Goal: Transaction & Acquisition: Purchase product/service

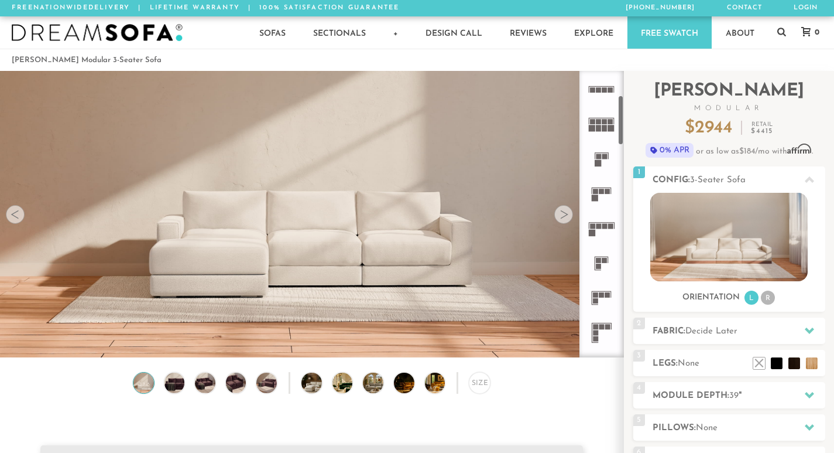
scroll to position [128, 0]
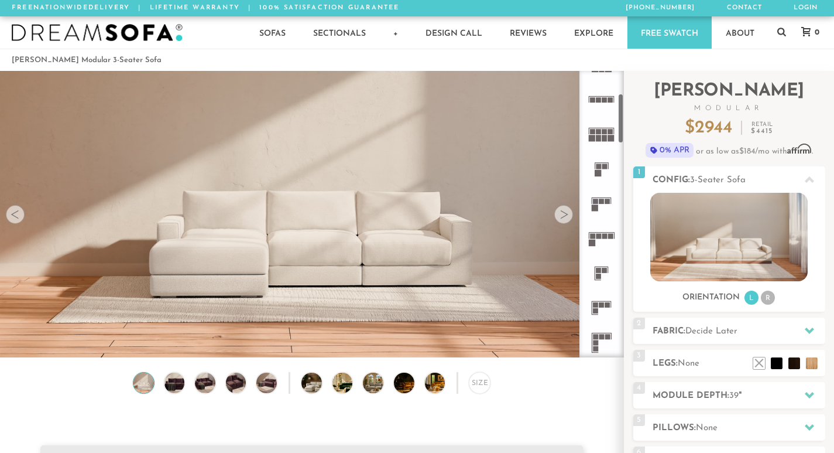
drag, startPoint x: 624, startPoint y: 112, endPoint x: 609, endPoint y: 130, distance: 22.9
click at [609, 130] on div at bounding box center [602, 214] width 45 height 286
click at [609, 130] on rect at bounding box center [610, 131] width 5 height 5
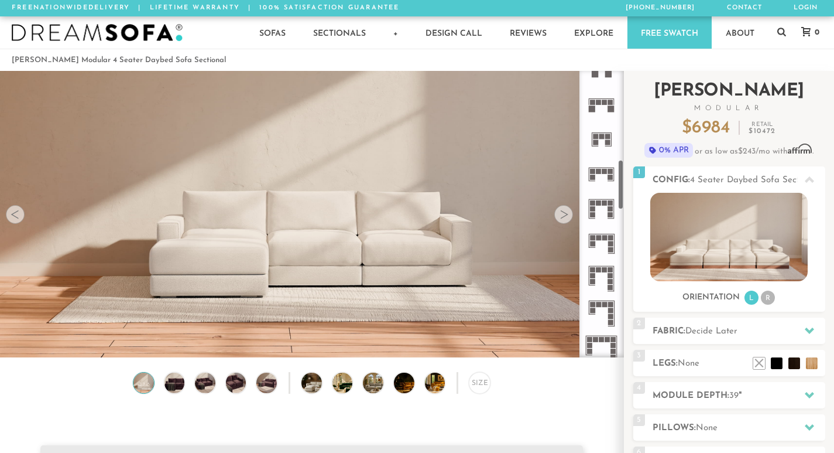
scroll to position [509, 0]
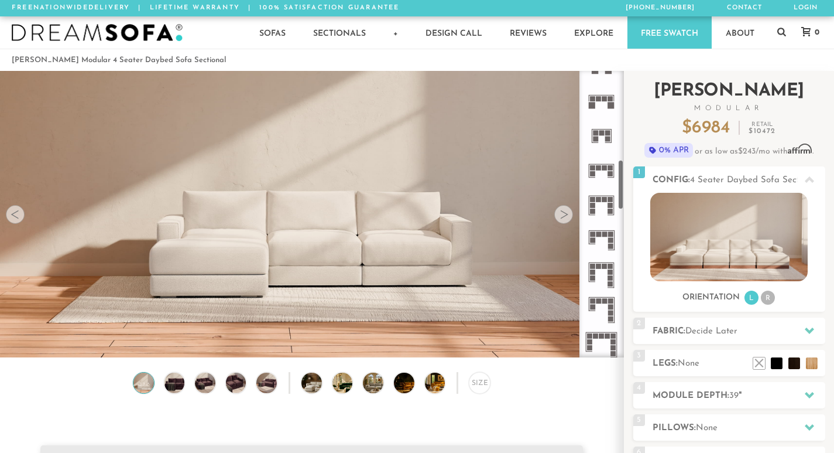
drag, startPoint x: 626, startPoint y: 141, endPoint x: 625, endPoint y: 200, distance: 59.1
click at [625, 200] on div "Introducing [PERSON_NAME] Modular $ 6984 Retail $ 10472 $ 6984 Retail $ 10472 0…" at bounding box center [729, 315] width 210 height 489
click at [613, 178] on icon at bounding box center [601, 170] width 35 height 35
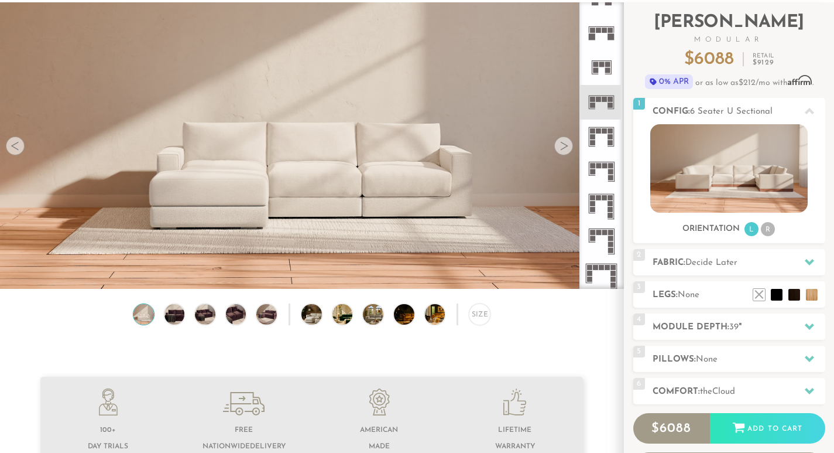
scroll to position [59, 0]
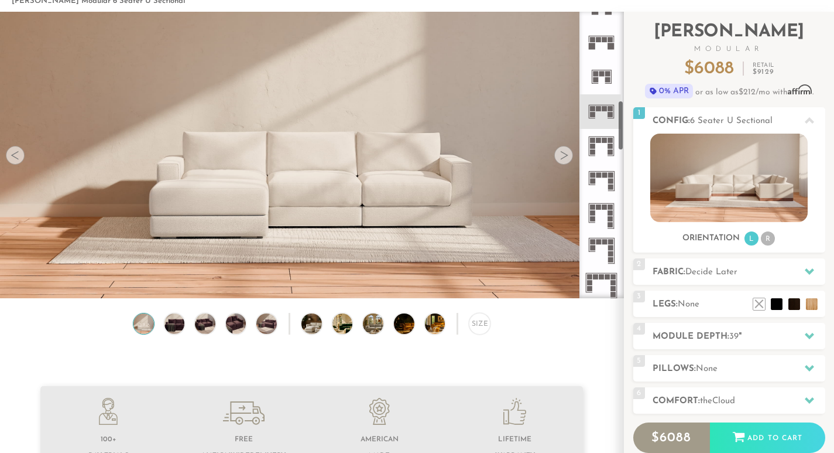
click at [606, 129] on icon at bounding box center [601, 146] width 35 height 35
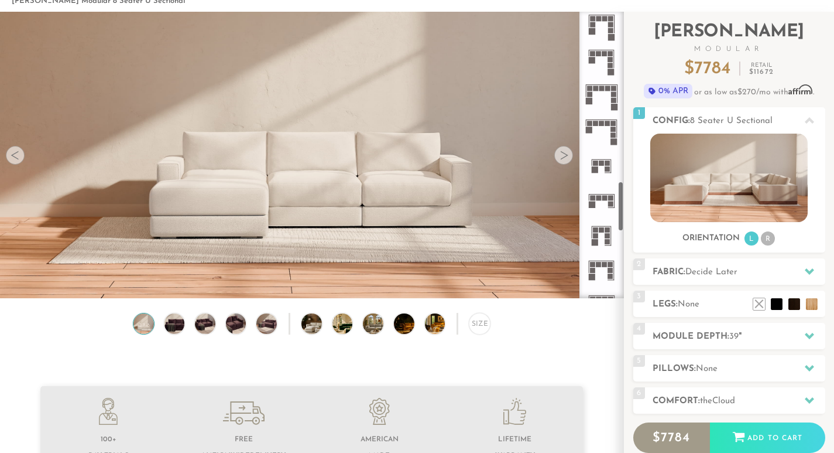
scroll to position [1034, 0]
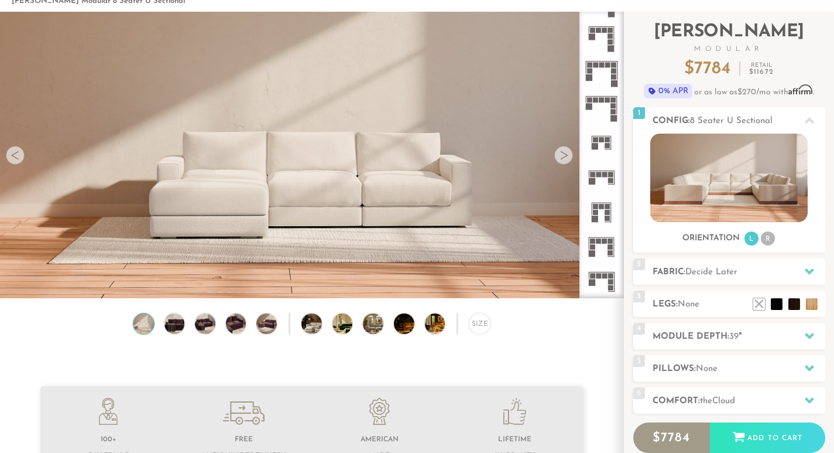
drag, startPoint x: 621, startPoint y: 127, endPoint x: 622, endPoint y: 214, distance: 86.7
click at [622, 214] on div at bounding box center [602, 155] width 45 height 286
click at [598, 176] on rect at bounding box center [598, 174] width 5 height 5
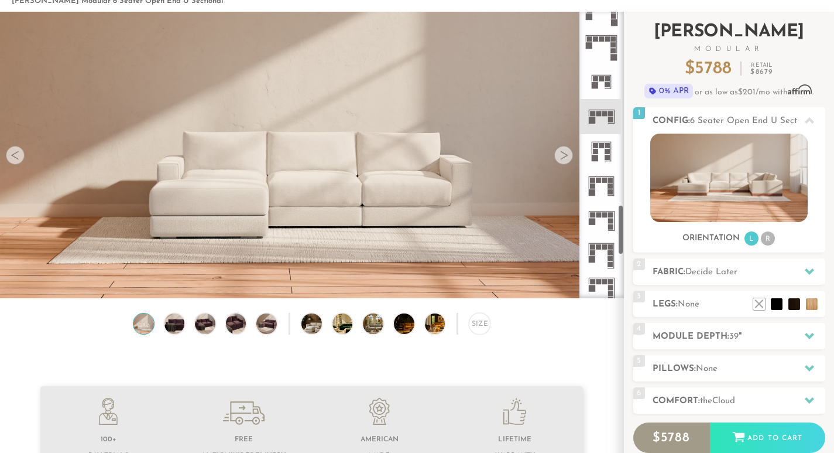
scroll to position [1111, 0]
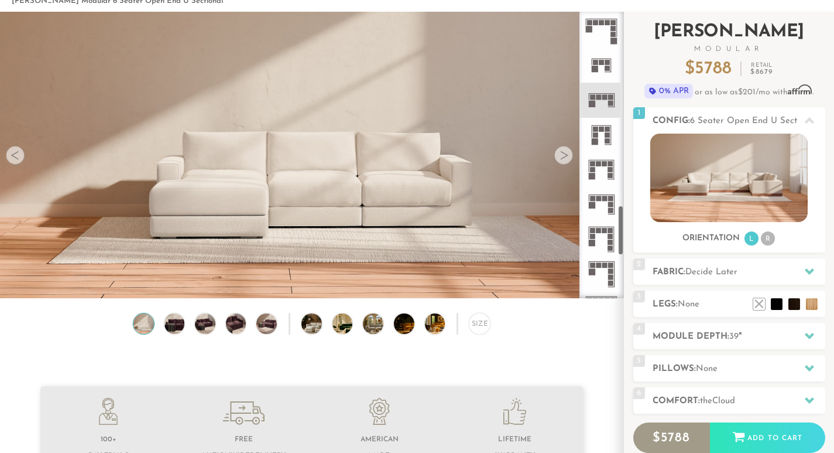
drag, startPoint x: 622, startPoint y: 231, endPoint x: 624, endPoint y: 244, distance: 12.5
click at [624, 244] on div "Introducing [PERSON_NAME] Modular $ 5788 Retail $ 8679 $ 5788 Retail $ 8679 0% …" at bounding box center [729, 256] width 210 height 489
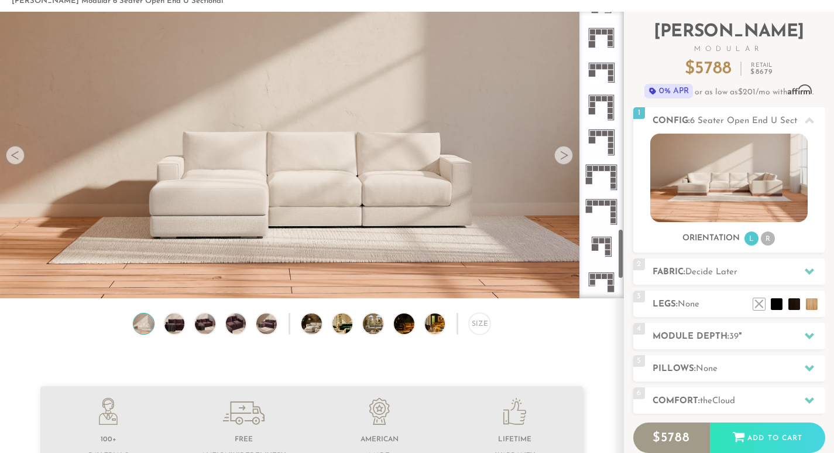
scroll to position [1246, 0]
drag, startPoint x: 624, startPoint y: 243, endPoint x: 621, endPoint y: 266, distance: 23.6
click at [621, 266] on div at bounding box center [602, 155] width 45 height 286
click at [609, 253] on rect at bounding box center [609, 253] width 6 height 1
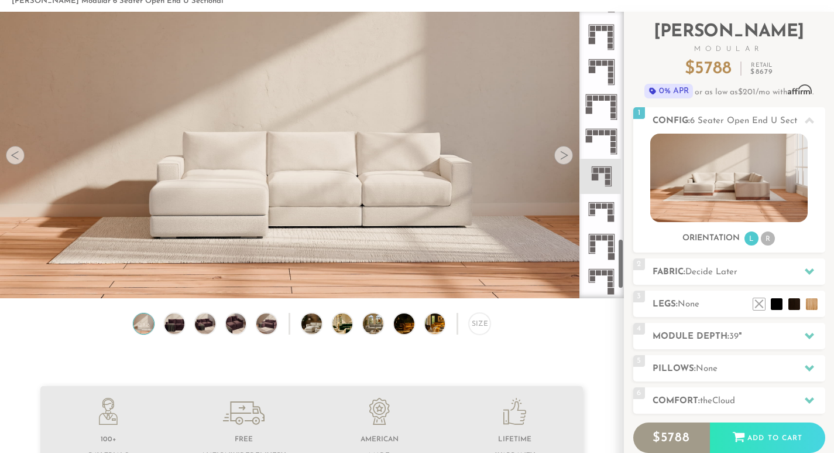
scroll to position [1379, 0]
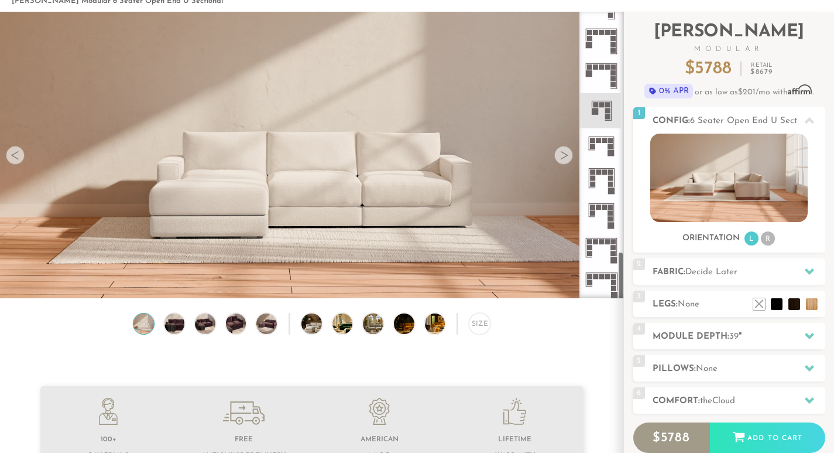
drag, startPoint x: 621, startPoint y: 255, endPoint x: 622, endPoint y: 288, distance: 32.8
click at [622, 288] on div at bounding box center [602, 155] width 45 height 286
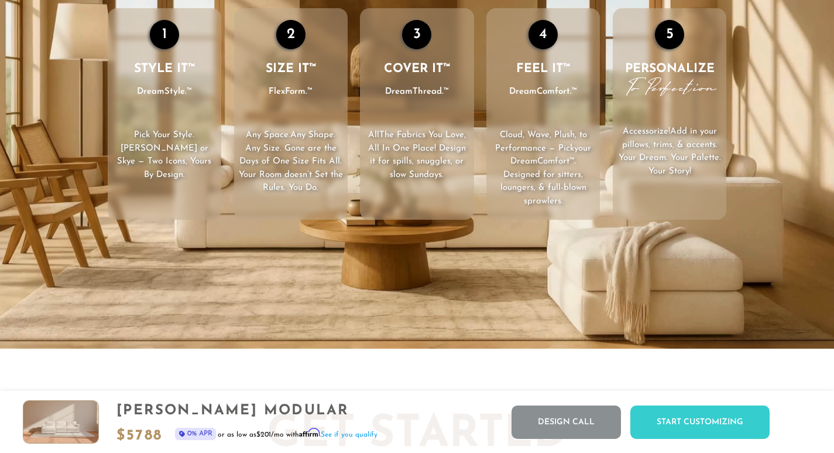
scroll to position [1718, 0]
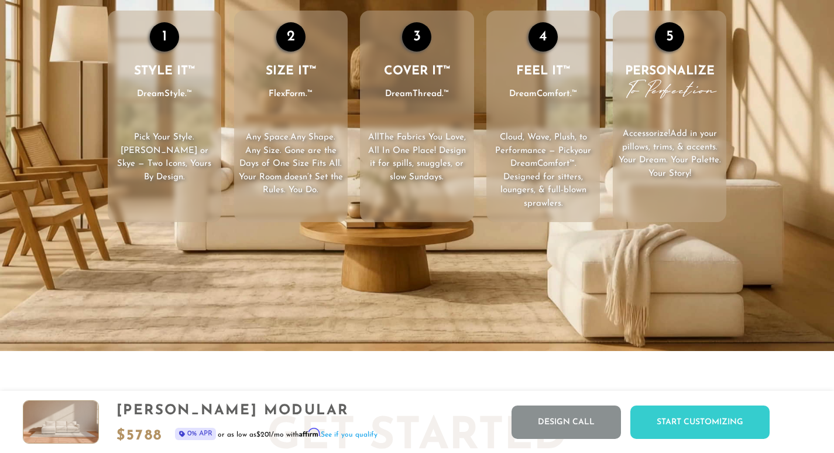
click at [737, 252] on video "Your browser does not support HTML5 video." at bounding box center [417, 117] width 834 height 470
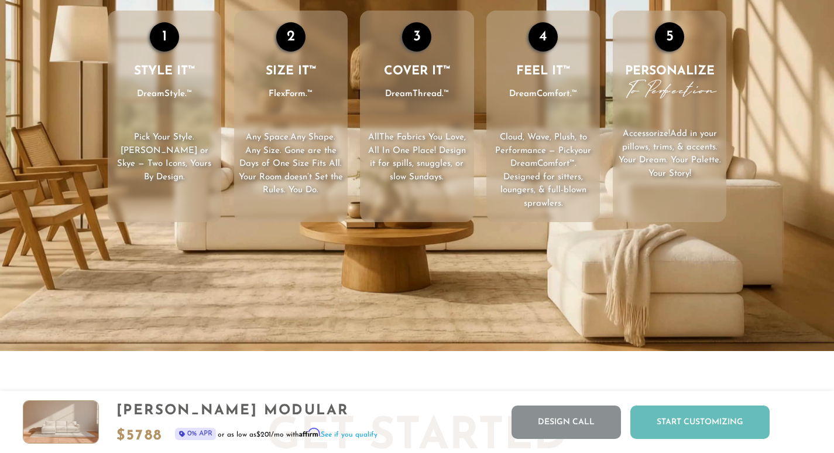
click at [678, 426] on div "Start Customizing" at bounding box center [700, 421] width 139 height 33
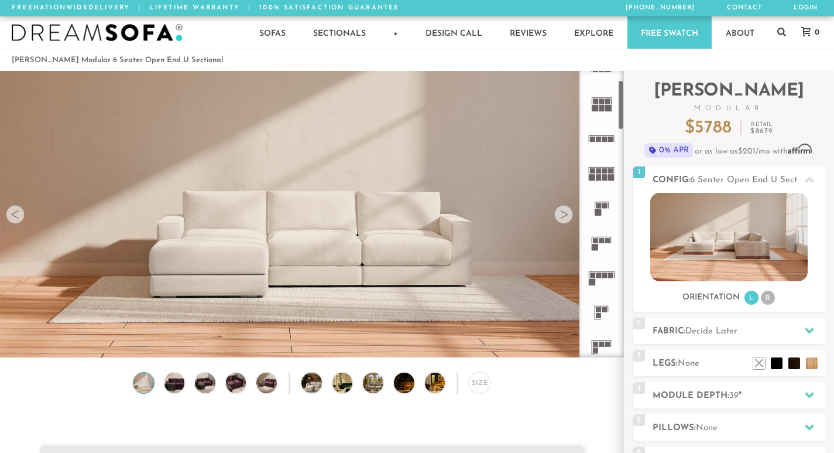
scroll to position [0, 0]
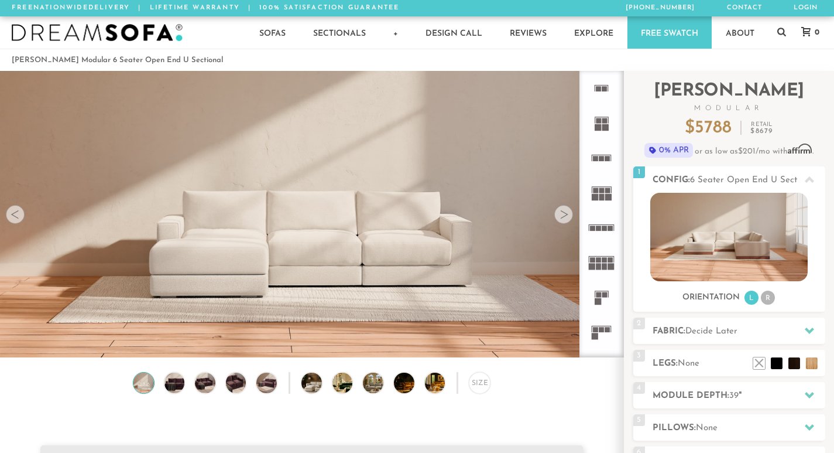
click at [607, 161] on rect at bounding box center [608, 158] width 5 height 5
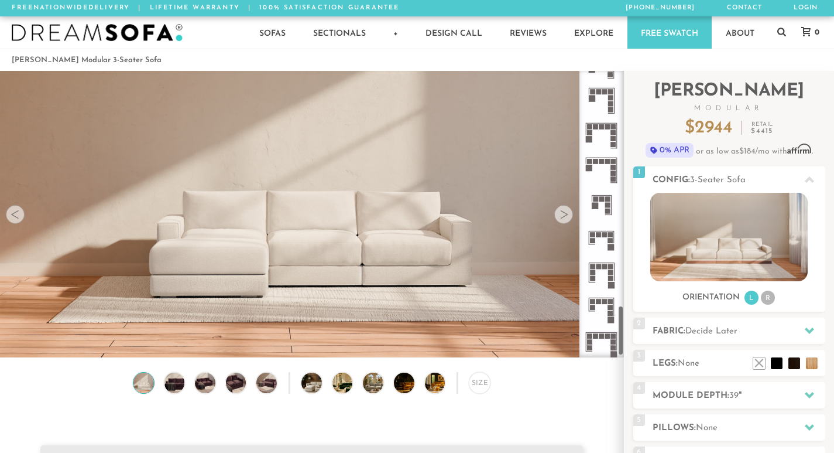
scroll to position [1347, 0]
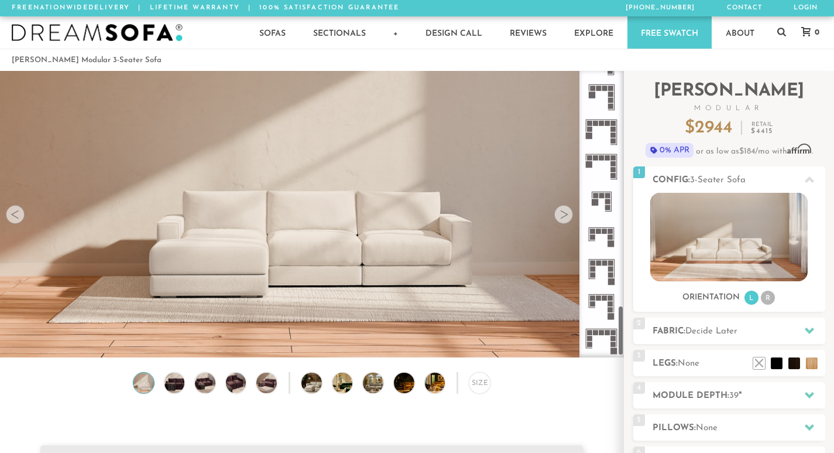
drag, startPoint x: 621, startPoint y: 115, endPoint x: 611, endPoint y: 348, distance: 233.3
click at [611, 348] on div at bounding box center [602, 214] width 45 height 286
click at [609, 193] on icon at bounding box center [601, 201] width 35 height 35
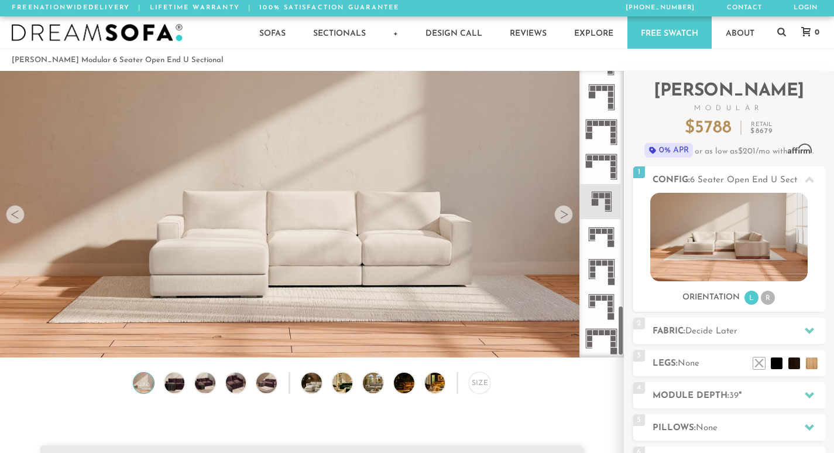
click at [607, 205] on rect at bounding box center [608, 207] width 5 height 5
click at [786, 258] on img at bounding box center [730, 237] width 158 height 88
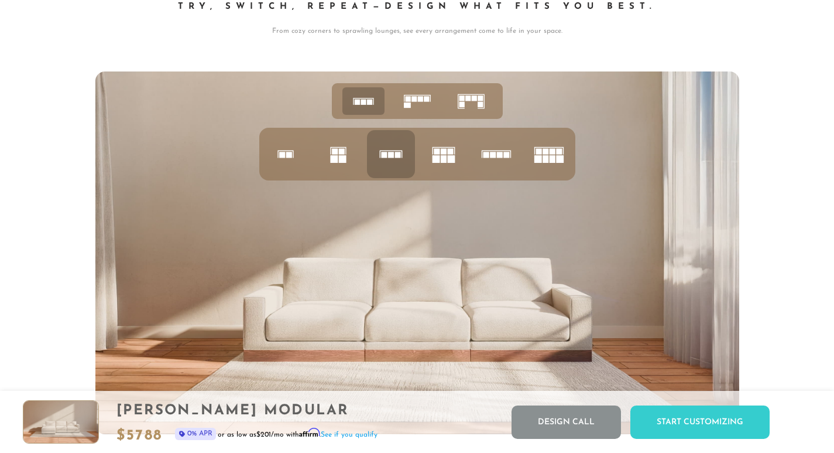
scroll to position [4442, 0]
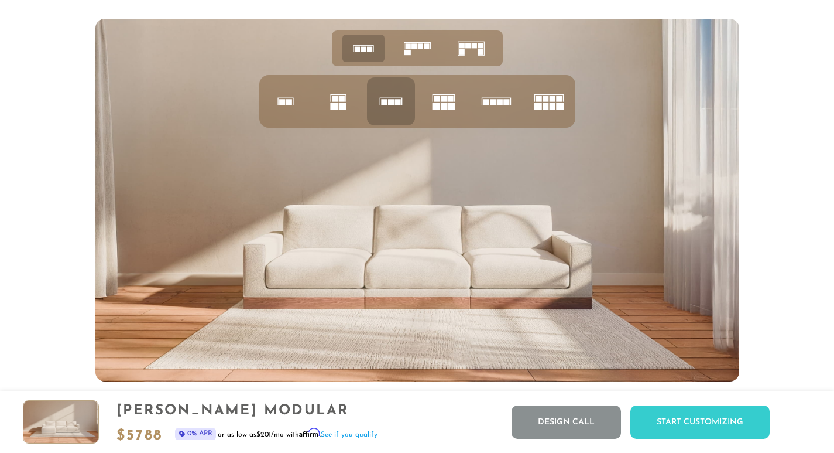
click at [480, 66] on ul at bounding box center [417, 48] width 171 height 36
click at [480, 54] on rect at bounding box center [480, 51] width 5 height 5
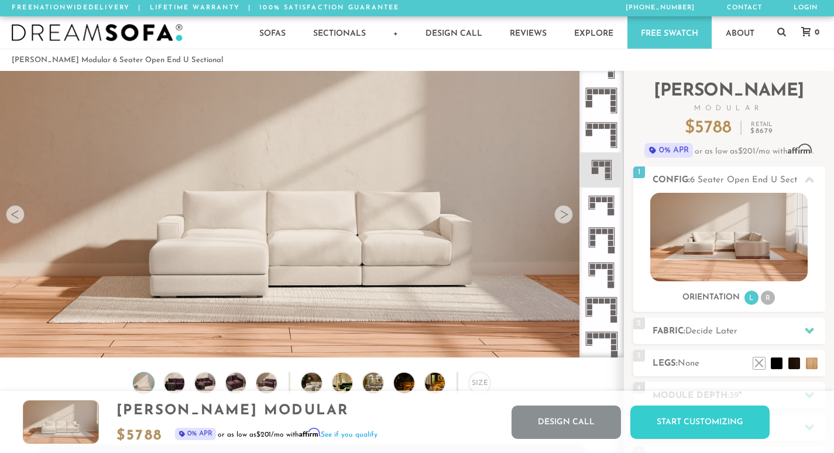
scroll to position [12844, 826]
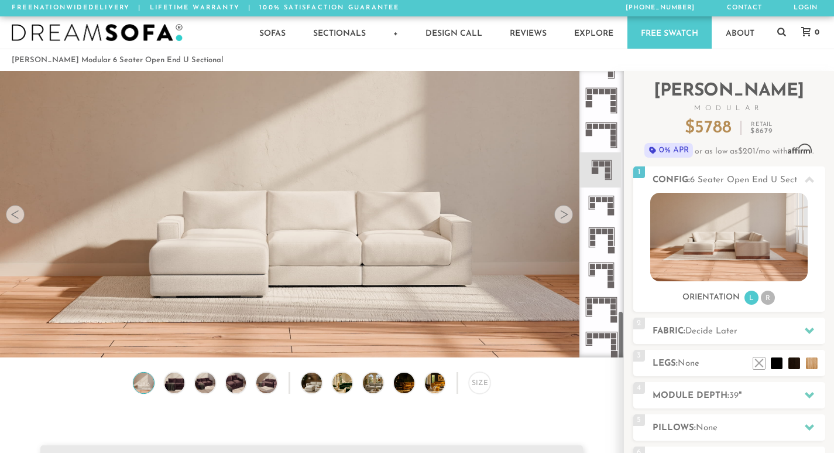
click at [598, 173] on rect at bounding box center [595, 170] width 6 height 6
click at [689, 235] on img at bounding box center [730, 237] width 158 height 88
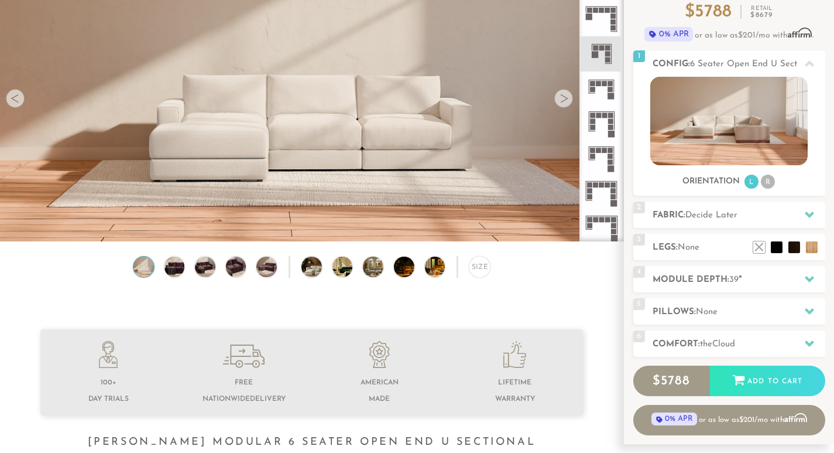
scroll to position [117, 0]
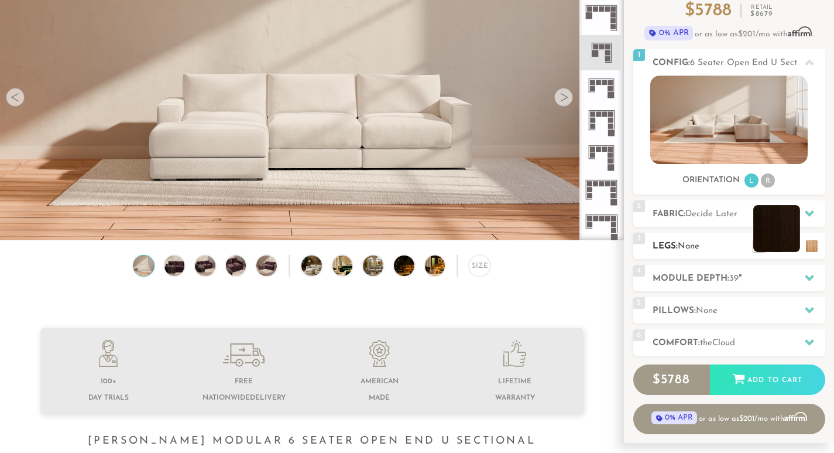
click at [795, 251] on li at bounding box center [777, 228] width 47 height 47
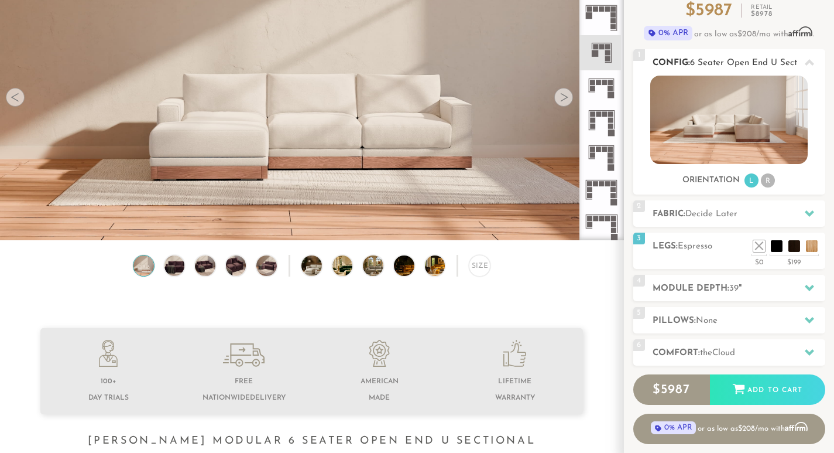
click at [768, 183] on li "R" at bounding box center [768, 180] width 14 height 14
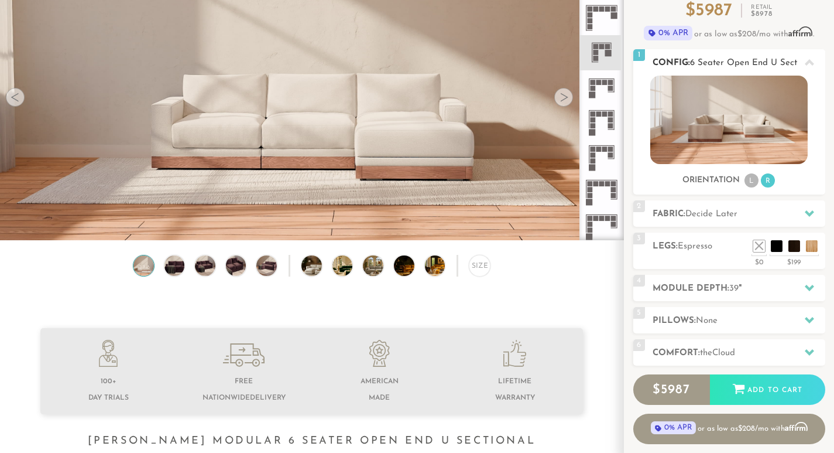
click at [751, 183] on li "L" at bounding box center [752, 180] width 14 height 14
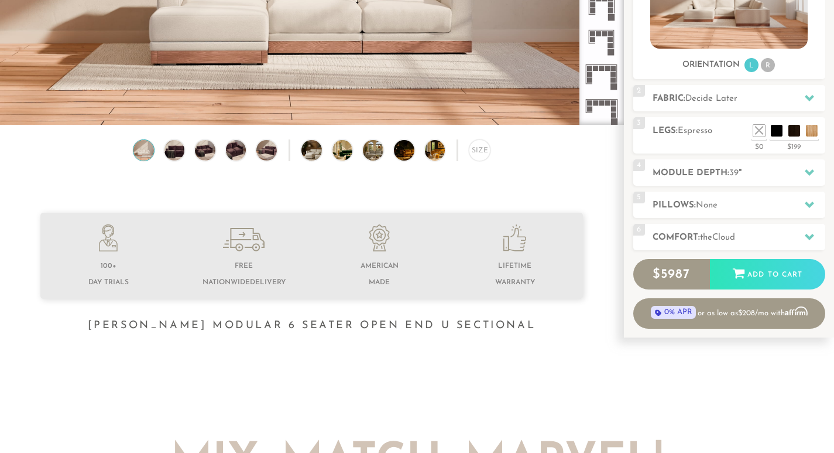
scroll to position [234, 0]
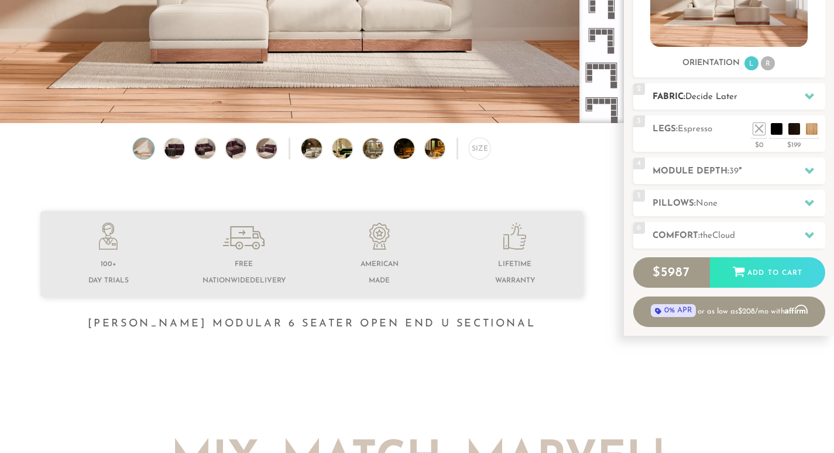
click at [809, 95] on icon at bounding box center [809, 95] width 9 height 9
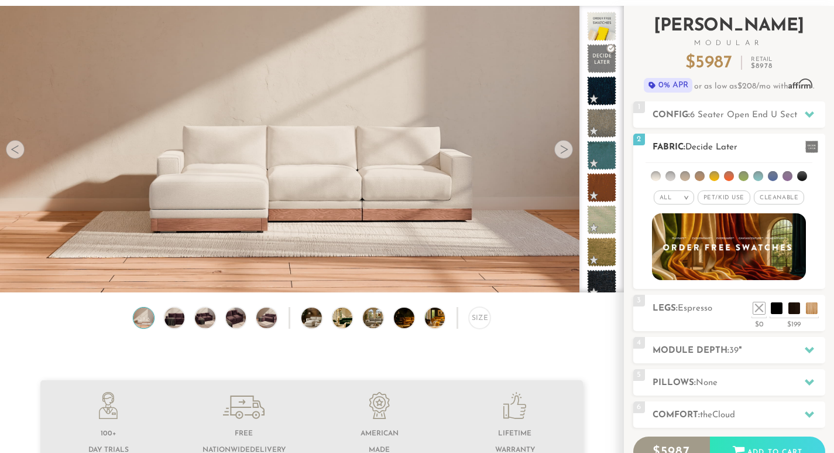
scroll to position [58, 0]
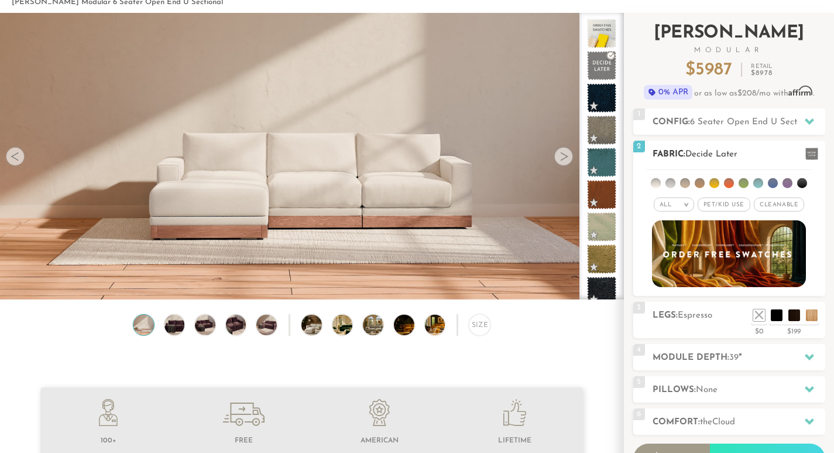
click at [672, 183] on li at bounding box center [671, 183] width 10 height 10
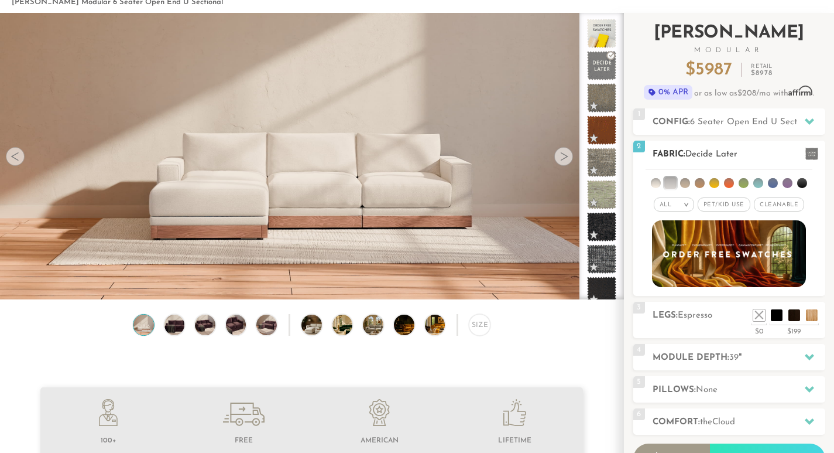
click at [686, 184] on li at bounding box center [685, 183] width 10 height 10
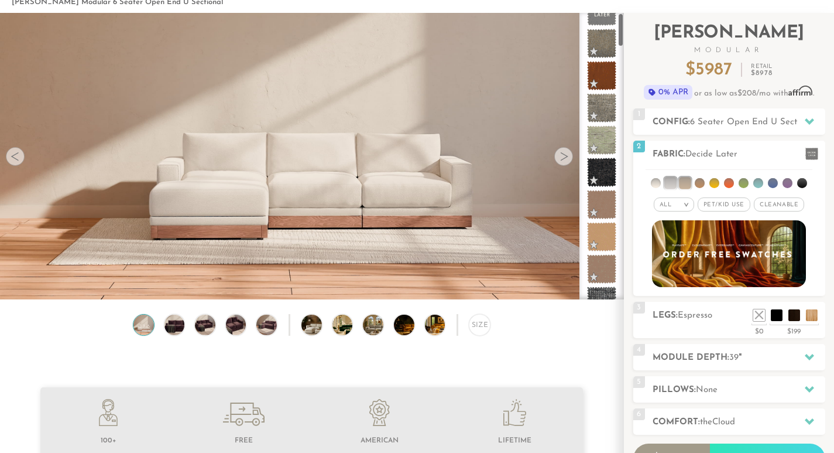
scroll to position [0, 0]
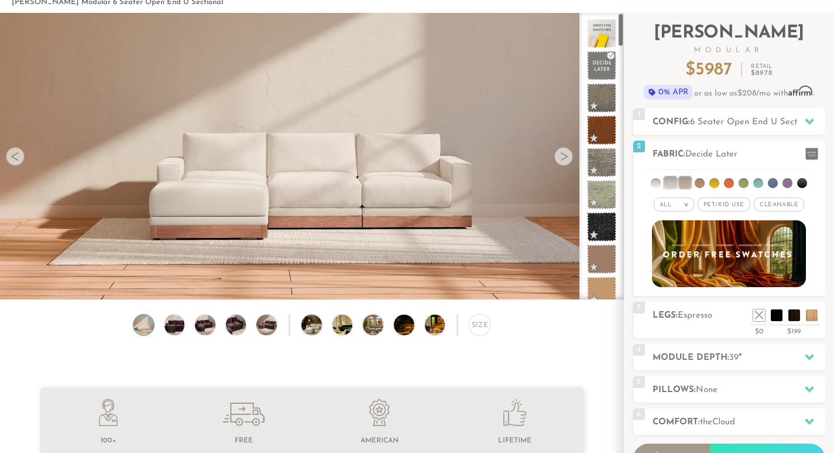
drag, startPoint x: 621, startPoint y: 49, endPoint x: 621, endPoint y: 23, distance: 25.8
click at [621, 23] on div at bounding box center [602, 156] width 45 height 286
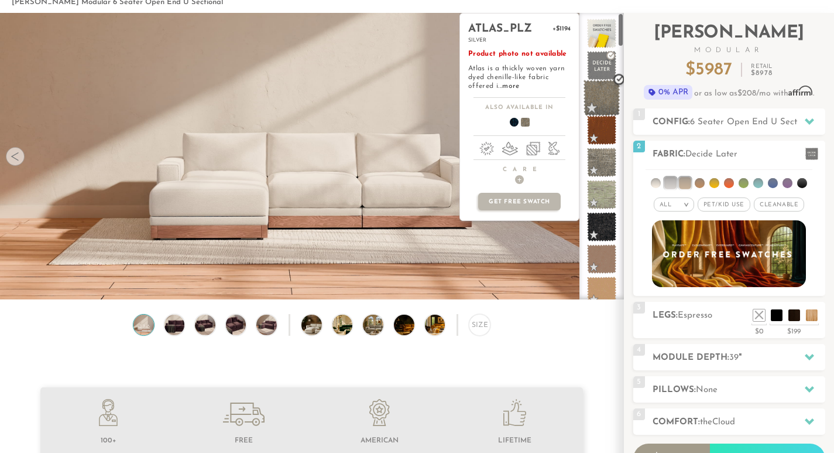
click at [605, 97] on span at bounding box center [602, 98] width 37 height 37
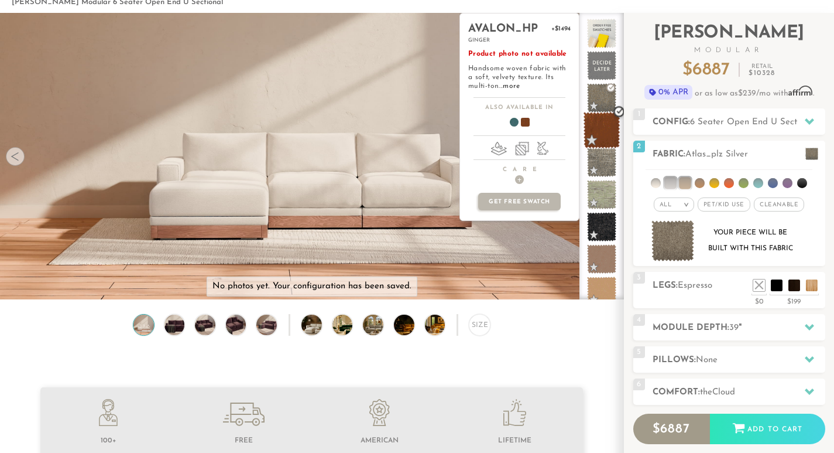
click at [600, 137] on span at bounding box center [602, 130] width 37 height 37
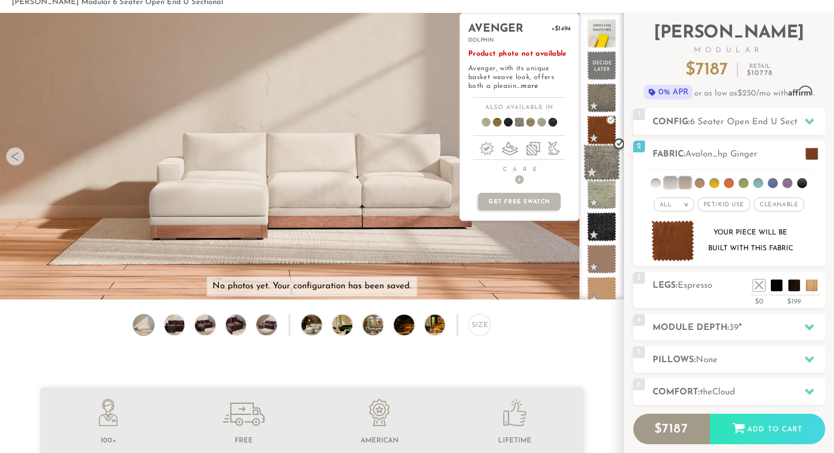
click at [601, 160] on span at bounding box center [602, 162] width 37 height 37
click at [600, 189] on span at bounding box center [602, 194] width 37 height 37
click at [606, 150] on span at bounding box center [602, 162] width 37 height 37
